Goal: Check status: Check status

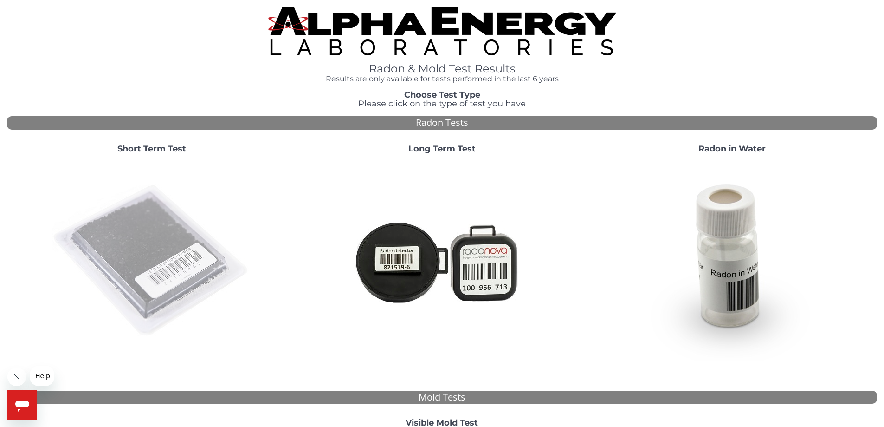
click at [141, 256] on img at bounding box center [152, 261] width 200 height 200
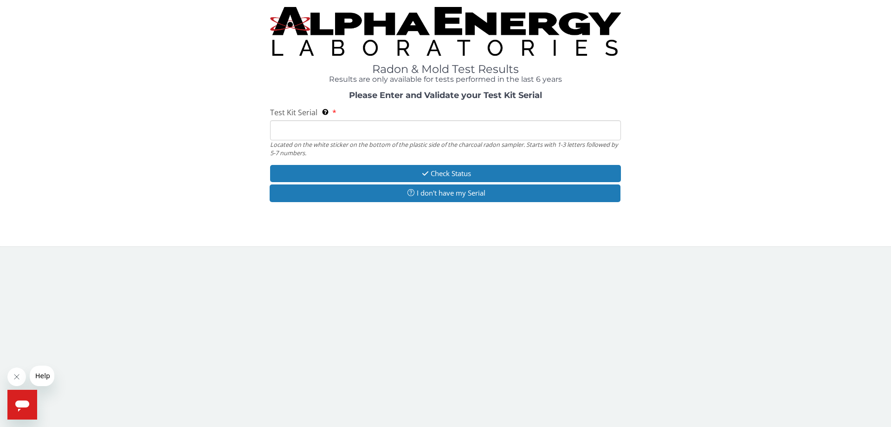
click at [330, 135] on input "Test Kit Serial Located on the white sticker on the bottom of the plastic side …" at bounding box center [445, 130] width 351 height 20
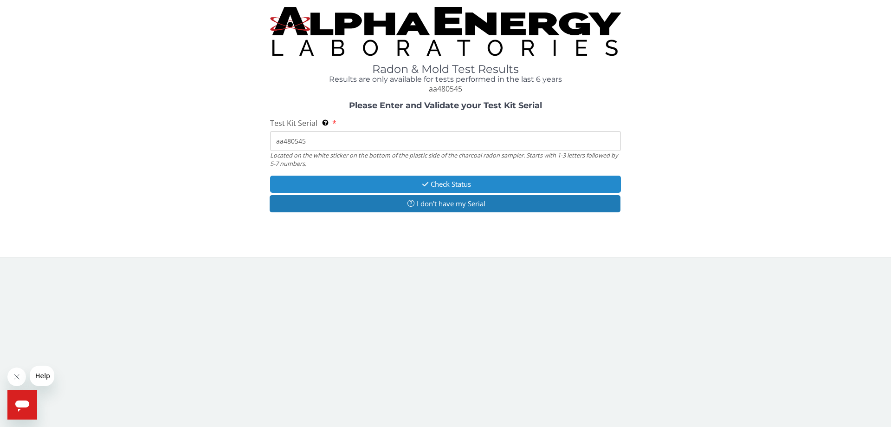
type input "aa480545"
click at [387, 185] on button "Check Status" at bounding box center [445, 184] width 351 height 17
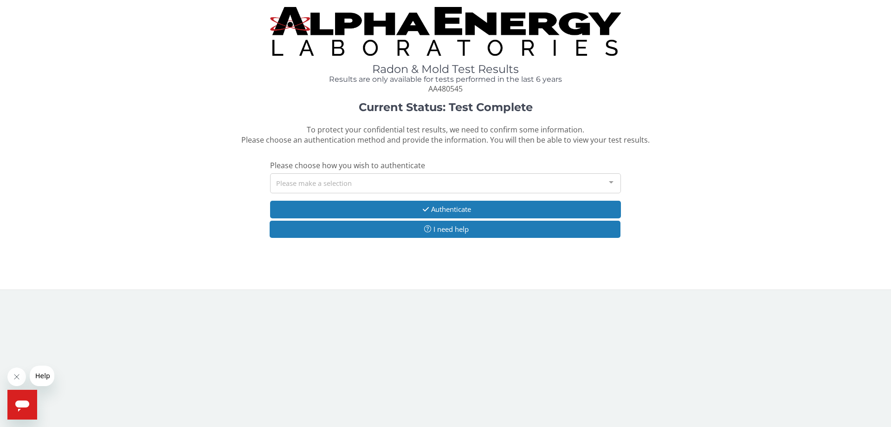
click at [387, 185] on div "Please make a selection" at bounding box center [445, 183] width 351 height 20
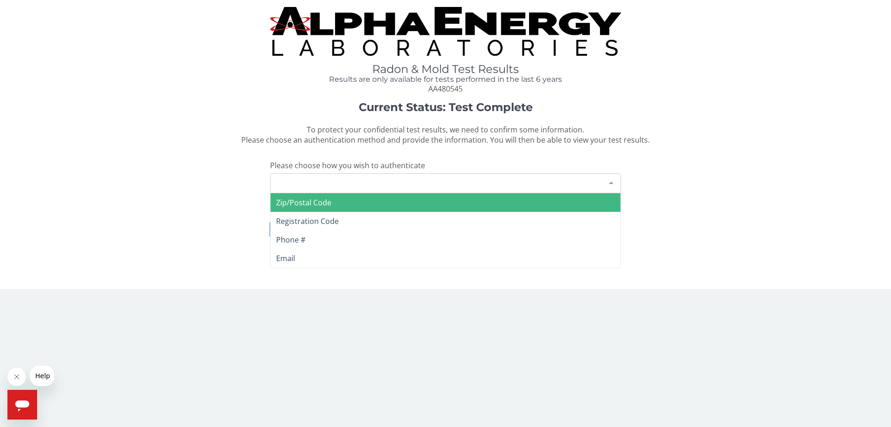
click at [350, 205] on span "Zip/Postal Code" at bounding box center [446, 202] width 350 height 19
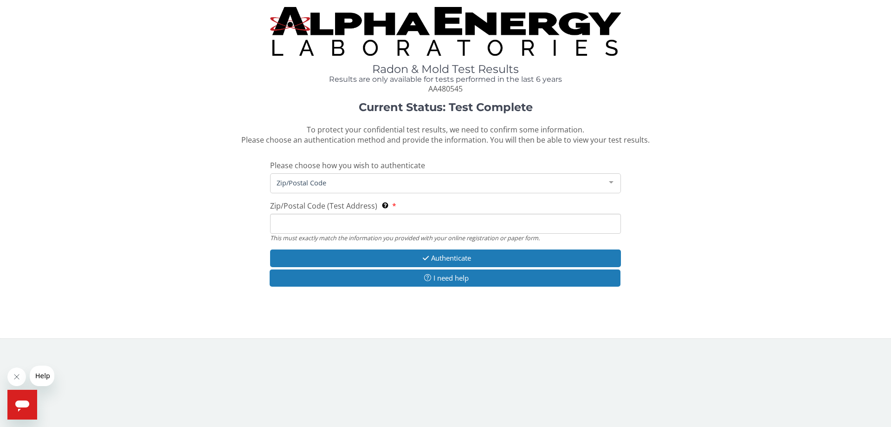
click at [345, 216] on input "Zip/Postal Code (Test Address) This must exactly match the information you prov…" at bounding box center [445, 224] width 351 height 20
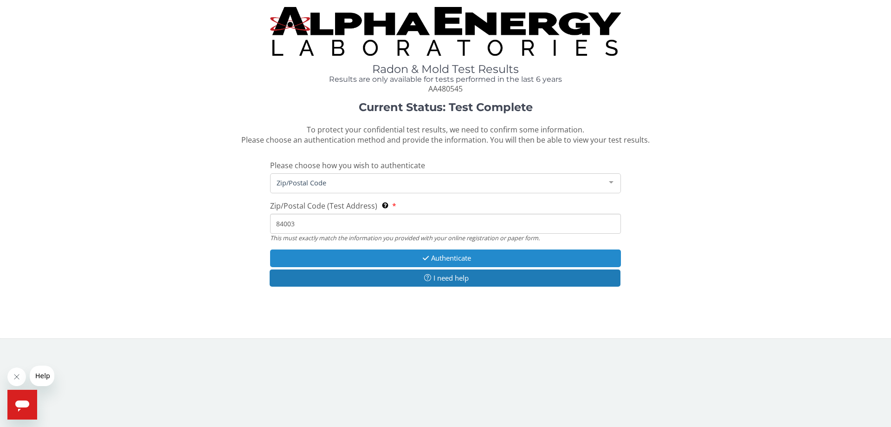
type input "84003"
click at [498, 256] on button "Authenticate" at bounding box center [445, 257] width 351 height 17
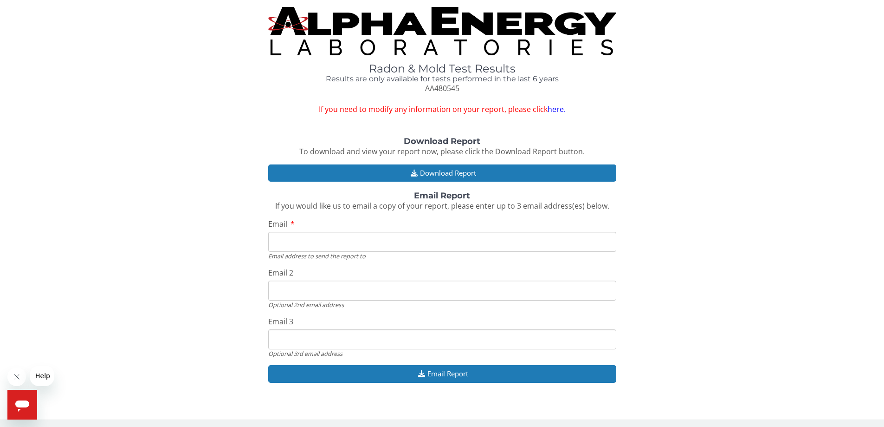
click at [342, 241] on input "Email" at bounding box center [442, 242] width 348 height 20
type input "[EMAIL_ADDRESS][DOMAIN_NAME]"
drag, startPoint x: 347, startPoint y: 290, endPoint x: 254, endPoint y: 289, distance: 92.9
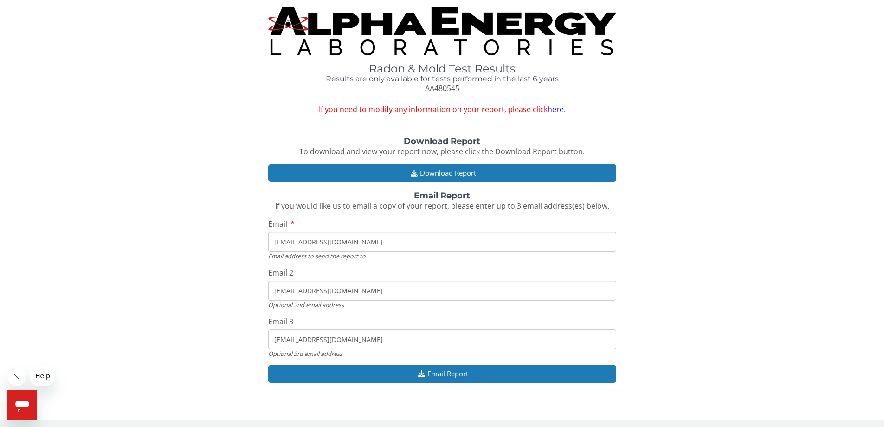
click at [254, 289] on div "Download Report To download and view your report now, please click the Download…" at bounding box center [442, 264] width 871 height 255
drag, startPoint x: 373, startPoint y: 338, endPoint x: 250, endPoint y: 338, distance: 123.0
click at [250, 338] on div "Download Report To download and view your report now, please click the Download…" at bounding box center [442, 264] width 871 height 255
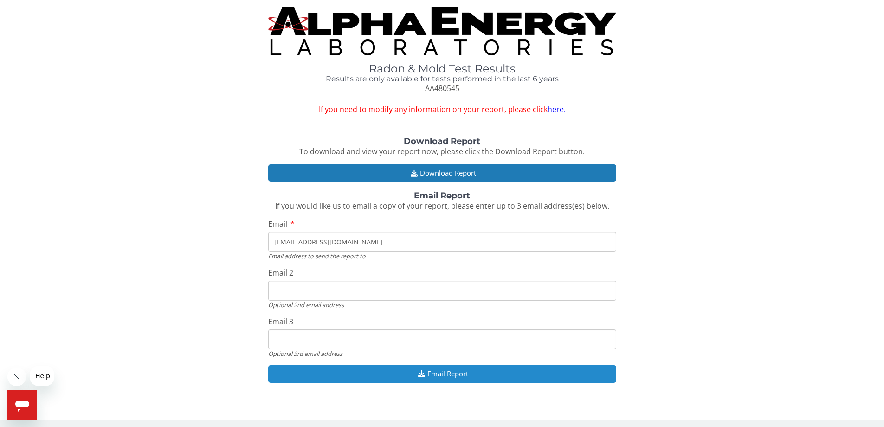
click at [462, 372] on button "Email Report" at bounding box center [442, 373] width 348 height 17
